Goal: Find specific page/section: Find specific page/section

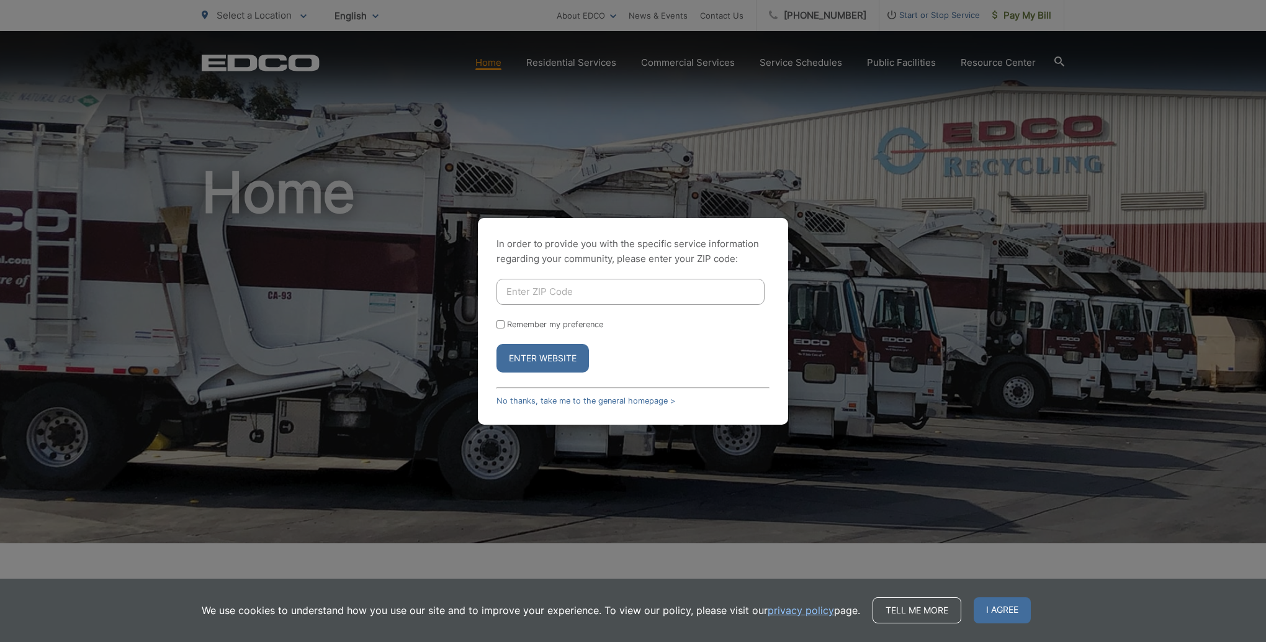
click at [530, 297] on input "Enter ZIP Code" at bounding box center [631, 292] width 268 height 26
click at [497, 344] on button "Enter Website" at bounding box center [543, 358] width 92 height 29
drag, startPoint x: 508, startPoint y: 362, endPoint x: 513, endPoint y: 359, distance: 6.7
click at [508, 362] on button "Enter Website" at bounding box center [543, 358] width 92 height 29
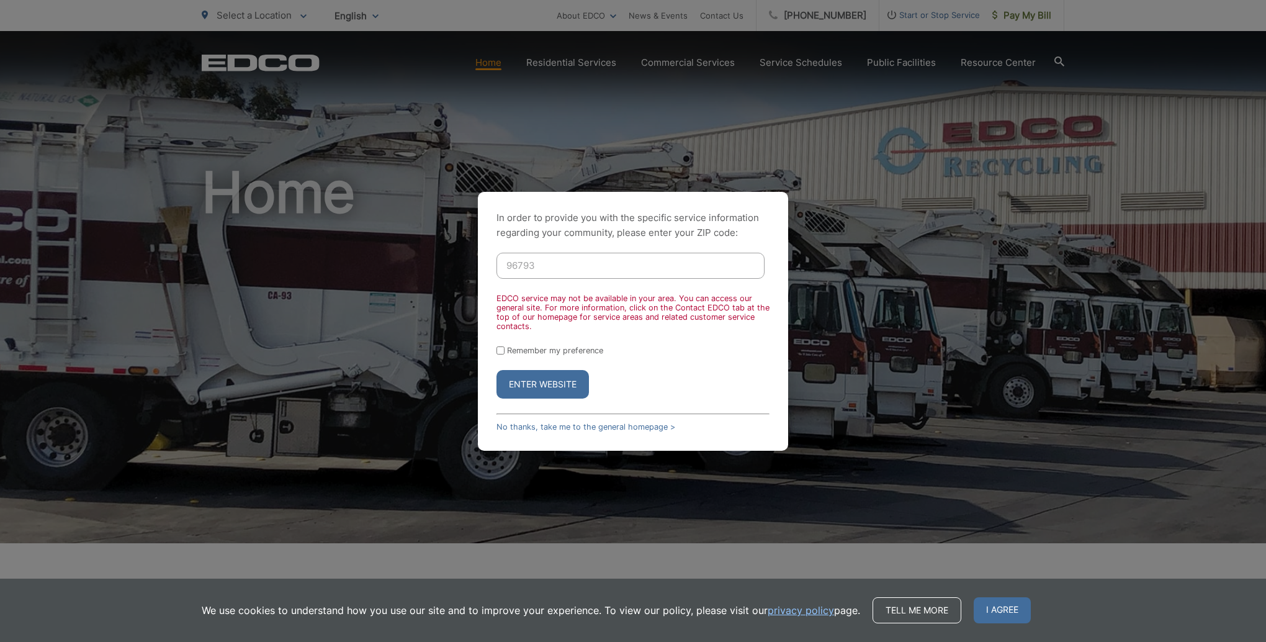
drag, startPoint x: 547, startPoint y: 269, endPoint x: 436, endPoint y: 283, distance: 112.6
click at [436, 283] on div "In order to provide you with the specific service information regarding your co…" at bounding box center [633, 321] width 1266 height 642
type input "9"
type input "96732"
click at [497, 370] on button "Enter Website" at bounding box center [543, 384] width 92 height 29
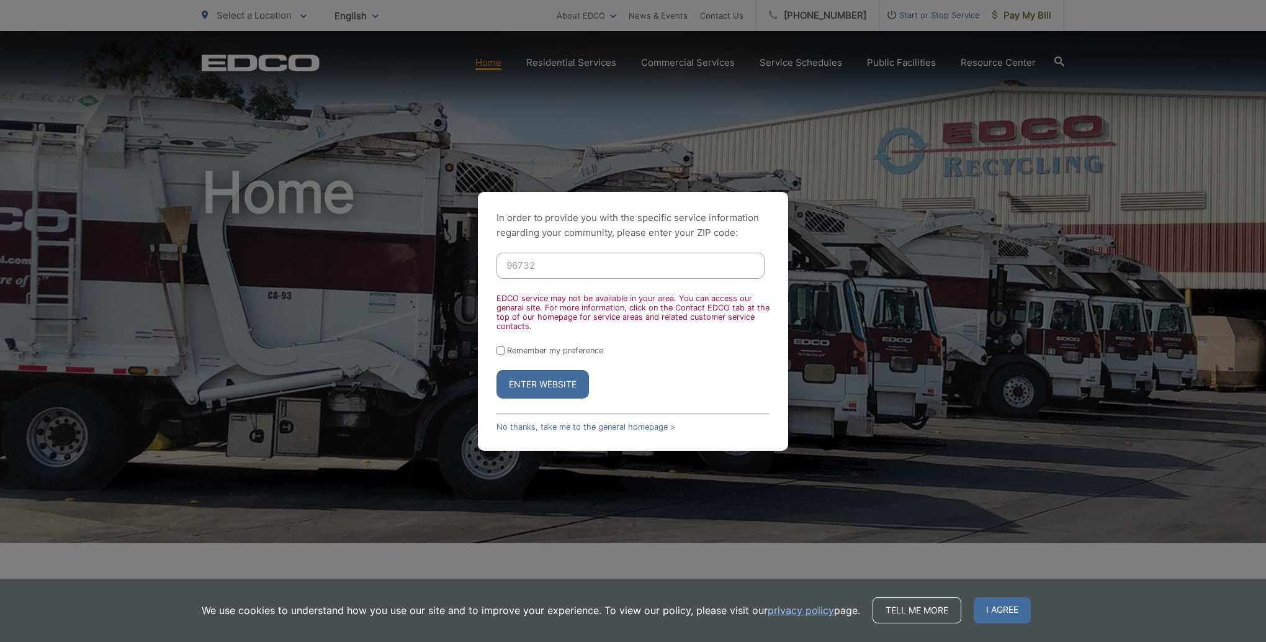
click at [525, 382] on button "Enter Website" at bounding box center [543, 384] width 92 height 29
click at [558, 384] on button "Enter Website" at bounding box center [543, 384] width 92 height 29
click at [948, 193] on div "In order to provide you with the specific service information regarding your co…" at bounding box center [633, 321] width 1266 height 642
